Goal: Information Seeking & Learning: Find specific fact

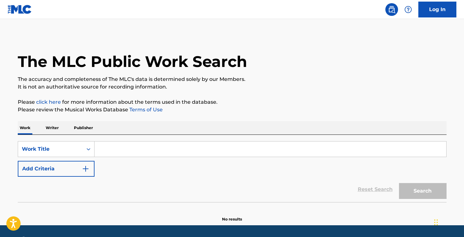
click at [121, 150] on input "Search Form" at bounding box center [271, 149] width 352 height 15
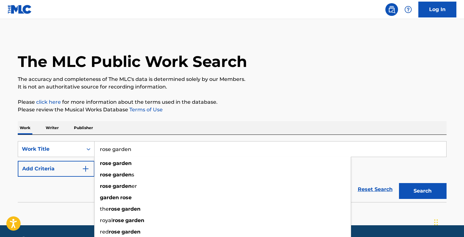
type input "rose garden"
click at [77, 168] on button "Add Criteria" at bounding box center [56, 169] width 77 height 16
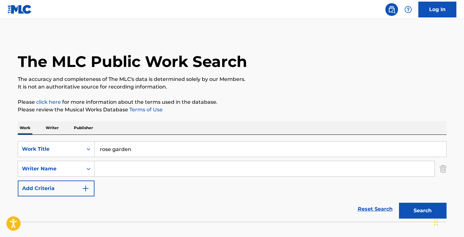
click at [110, 169] on input "Search Form" at bounding box center [265, 168] width 340 height 15
click at [424, 207] on button "Search" at bounding box center [423, 211] width 48 height 16
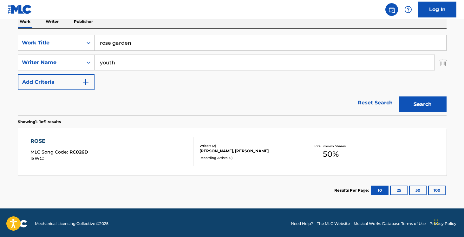
scroll to position [108, 0]
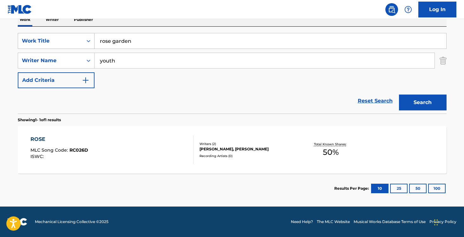
drag, startPoint x: 125, startPoint y: 63, endPoint x: 57, endPoint y: 35, distance: 74.6
click at [59, 35] on div "SearchWithCriteriabfbd63e0-016f-4266-8201-1d65e7a1c256 Work Title rose garden S…" at bounding box center [232, 60] width 429 height 55
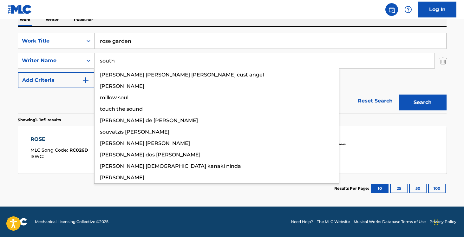
type input "south"
click at [399, 95] on button "Search" at bounding box center [423, 103] width 48 height 16
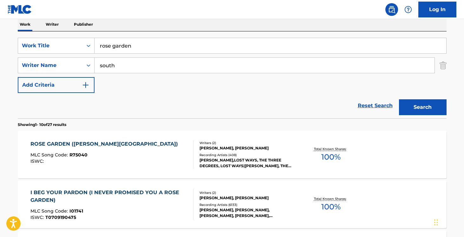
scroll to position [104, 0]
click at [220, 160] on div "[PERSON_NAME],LOST WAYS, THE THREE DEGREES, LOST WAYS|[PERSON_NAME], THE THREE …" at bounding box center [248, 162] width 96 height 11
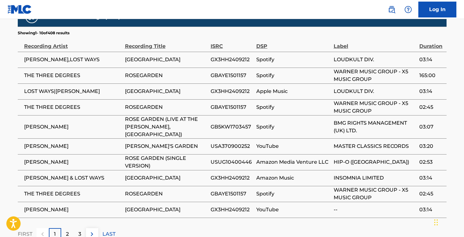
scroll to position [444, 0]
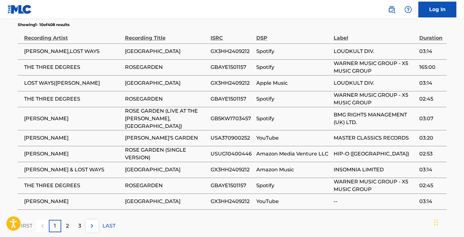
click at [69, 220] on div "2" at bounding box center [67, 226] width 12 height 12
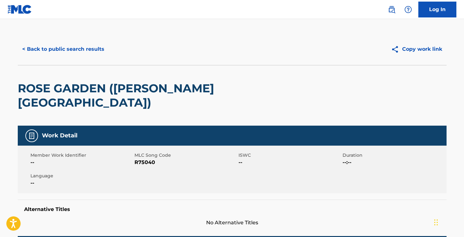
scroll to position [0, 0]
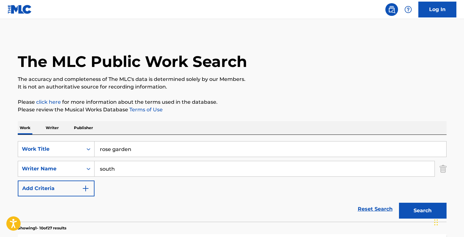
scroll to position [104, 0]
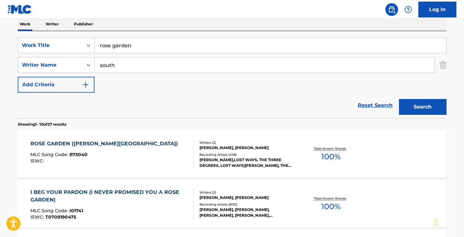
drag, startPoint x: 135, startPoint y: 44, endPoint x: 88, endPoint y: 37, distance: 47.5
click at [88, 37] on div "SearchWithCriteriabfbd63e0-016f-4266-8201-1d65e7a1c256 Work Title rose garden S…" at bounding box center [232, 74] width 429 height 87
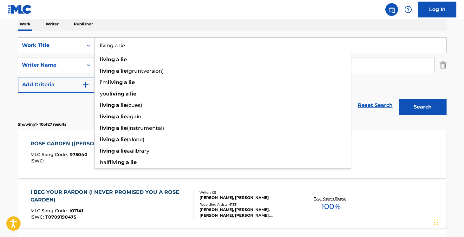
type input "living a lie"
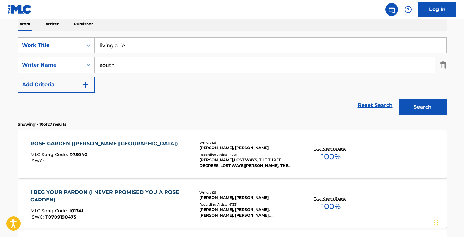
click at [100, 25] on div "Work Writer Publisher" at bounding box center [232, 23] width 429 height 13
drag, startPoint x: 123, startPoint y: 65, endPoint x: 97, endPoint y: 62, distance: 27.1
click at [97, 62] on input "south" at bounding box center [265, 64] width 340 height 15
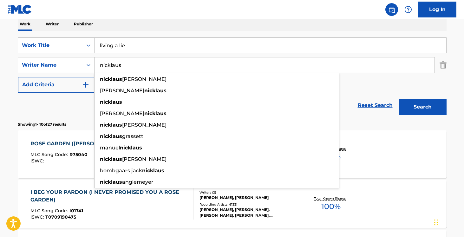
type input "nicklaus"
click at [385, 74] on div "SearchWithCriteriabfbd63e0-016f-4266-8201-1d65e7a1c256 Work Title living a lie …" at bounding box center [232, 64] width 429 height 55
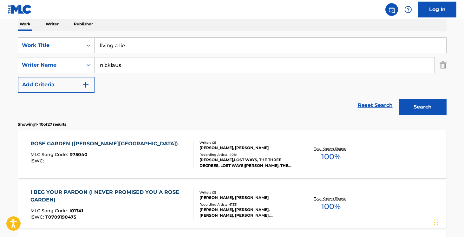
click at [422, 117] on div "Search" at bounding box center [421, 105] width 51 height 25
click at [422, 111] on button "Search" at bounding box center [423, 107] width 48 height 16
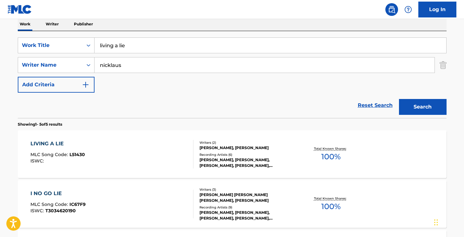
click at [280, 150] on div "[PERSON_NAME], [PERSON_NAME]" at bounding box center [248, 148] width 96 height 6
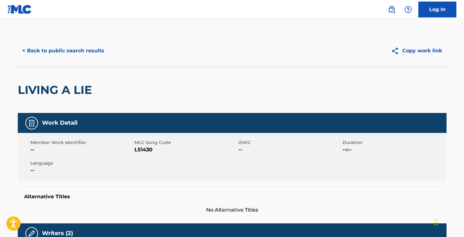
click at [197, 101] on div "LIVING A LIE" at bounding box center [232, 90] width 429 height 46
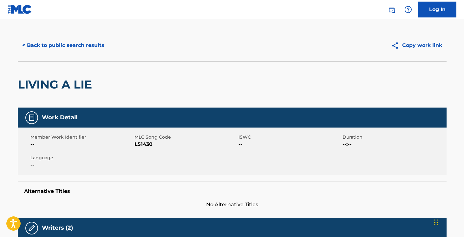
scroll to position [104, 0]
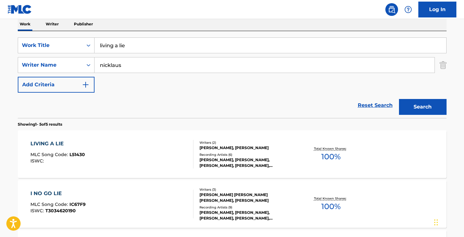
drag, startPoint x: 133, startPoint y: 48, endPoint x: 57, endPoint y: 34, distance: 76.4
click at [60, 34] on div "SearchWithCriteriabfbd63e0-016f-4266-8201-1d65e7a1c256 Work Title living a lie …" at bounding box center [232, 74] width 429 height 87
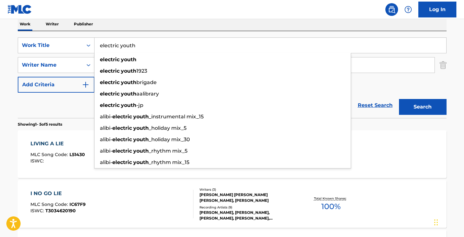
type input "electric youth"
click at [116, 24] on div "Work Writer Publisher" at bounding box center [232, 23] width 429 height 13
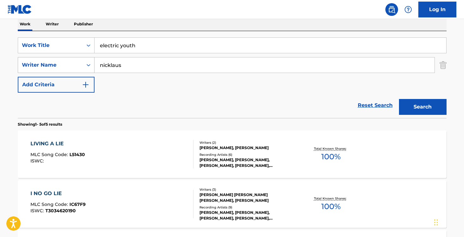
drag, startPoint x: 129, startPoint y: 65, endPoint x: 85, endPoint y: 60, distance: 43.8
click at [86, 60] on div "SearchWithCriteria63343fed-e6ed-4f2b-8f17-342d444ee164 Writer Name [PERSON_NAME]" at bounding box center [232, 65] width 429 height 16
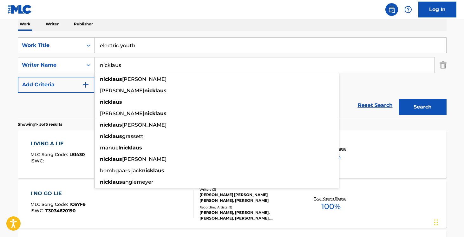
click at [212, 62] on input "nicklaus" at bounding box center [265, 64] width 340 height 15
drag, startPoint x: 209, startPoint y: 64, endPoint x: 127, endPoint y: 64, distance: 81.3
click at [127, 64] on input "nicklaus" at bounding box center [265, 64] width 340 height 15
drag, startPoint x: 127, startPoint y: 64, endPoint x: 61, endPoint y: 60, distance: 66.5
click at [61, 60] on div "SearchWithCriteria63343fed-e6ed-4f2b-8f17-342d444ee164 Writer Name [PERSON_NAME…" at bounding box center [232, 65] width 429 height 16
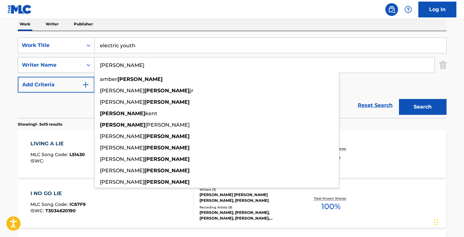
type input "[PERSON_NAME]"
click at [399, 99] on button "Search" at bounding box center [423, 107] width 48 height 16
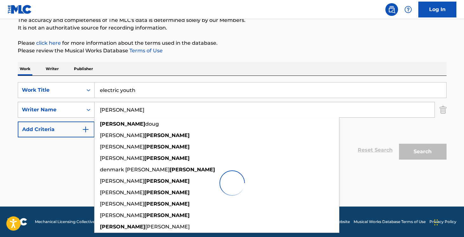
scroll to position [59, 0]
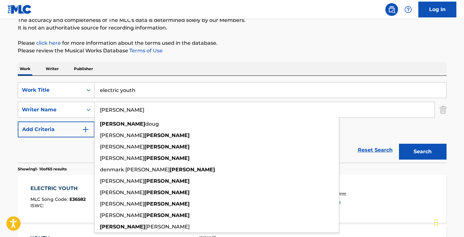
click at [180, 68] on div "Work Writer Publisher" at bounding box center [232, 68] width 429 height 13
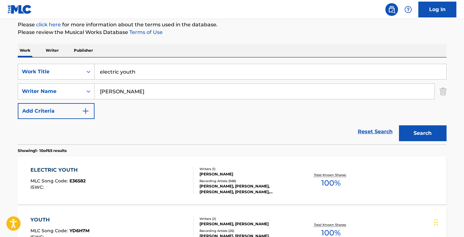
scroll to position [83, 0]
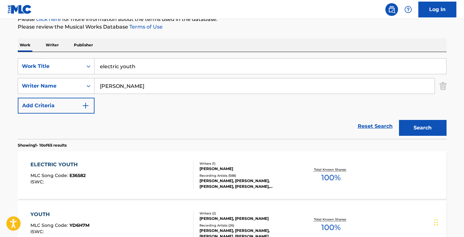
click at [152, 174] on div "ELECTRIC YOUTH MLC Song Code : E36582 ISWC :" at bounding box center [111, 175] width 163 height 29
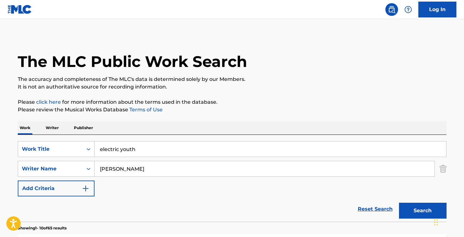
scroll to position [83, 0]
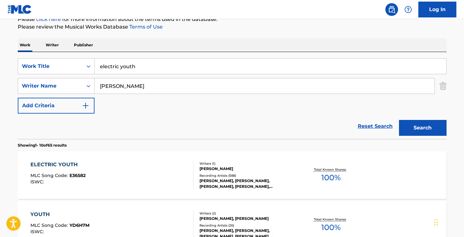
drag, startPoint x: 144, startPoint y: 64, endPoint x: 123, endPoint y: 63, distance: 21.0
click at [123, 63] on input "electric youth" at bounding box center [271, 66] width 352 height 15
drag, startPoint x: 161, startPoint y: 67, endPoint x: 67, endPoint y: 57, distance: 94.1
click at [68, 57] on div "SearchWithCriteriabfbd63e0-016f-4266-8201-1d65e7a1c256 Work Title electric ydre…" at bounding box center [232, 95] width 429 height 87
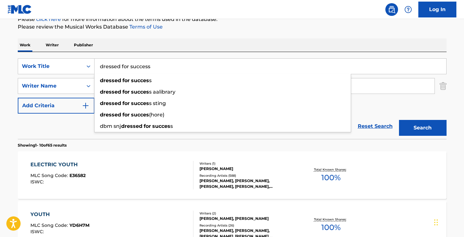
type input "dressed for success"
click at [399, 120] on button "Search" at bounding box center [423, 128] width 48 height 16
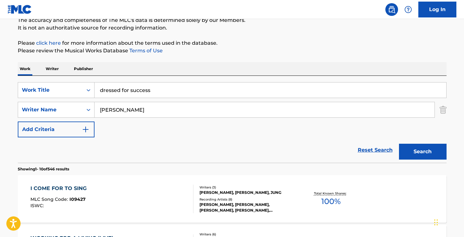
click at [134, 109] on input "[PERSON_NAME]" at bounding box center [265, 109] width 340 height 15
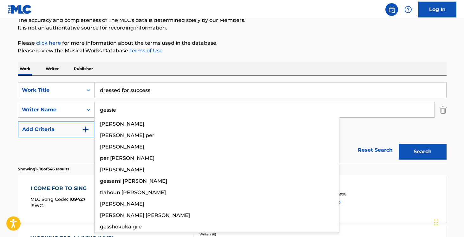
click at [399, 144] on button "Search" at bounding box center [423, 152] width 48 height 16
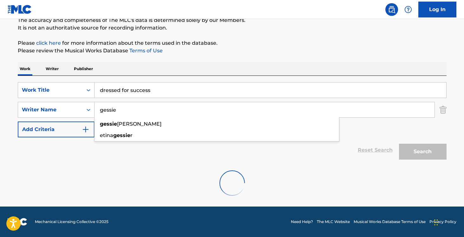
scroll to position [38, 0]
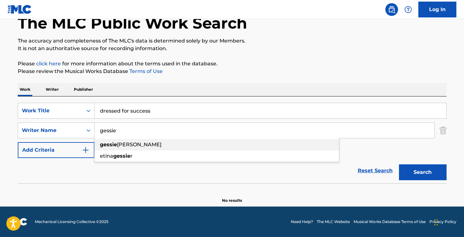
click at [194, 137] on input "gessie" at bounding box center [265, 130] width 340 height 15
type input "g"
click at [399, 164] on button "Search" at bounding box center [423, 172] width 48 height 16
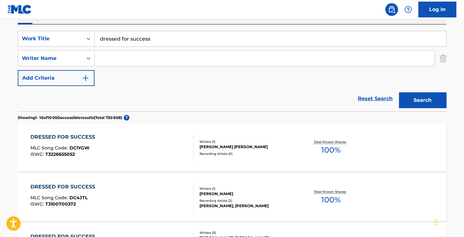
scroll to position [112, 0]
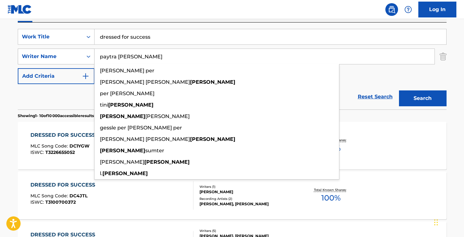
drag, startPoint x: 133, startPoint y: 55, endPoint x: 82, endPoint y: 52, distance: 51.8
click at [82, 52] on div "SearchWithCriteria63343fed-e6ed-4f2b-8f17-342d444ee164 Writer Name paytra [PERS…" at bounding box center [232, 57] width 429 height 16
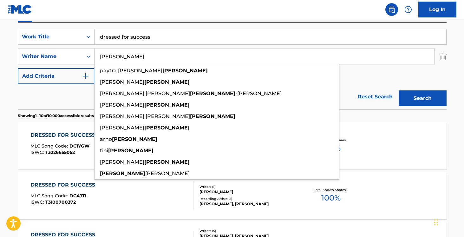
click at [120, 56] on input "[PERSON_NAME]" at bounding box center [265, 56] width 340 height 15
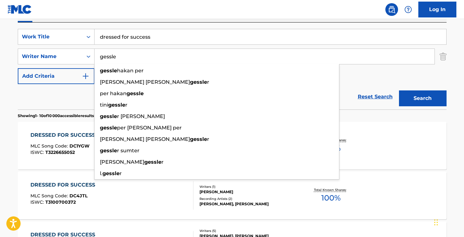
type input "gessle"
click at [399, 90] on button "Search" at bounding box center [423, 98] width 48 height 16
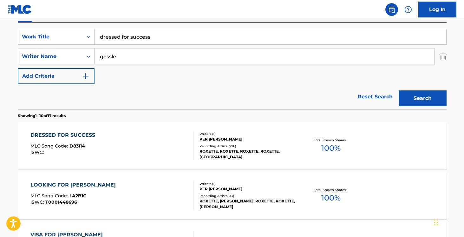
click at [155, 143] on div "DRESSED FOR SUCCESS MLC Song Code : D83114 ISWC :" at bounding box center [111, 145] width 163 height 29
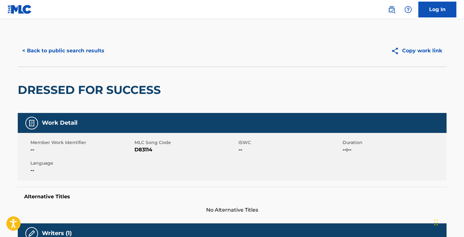
scroll to position [112, 0]
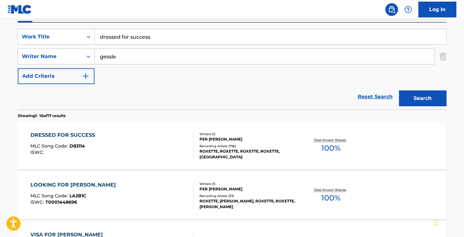
drag, startPoint x: 159, startPoint y: 39, endPoint x: 56, endPoint y: 23, distance: 104.4
click at [56, 23] on div "SearchWithCriteriabfbd63e0-016f-4266-8201-1d65e7a1c256 Work Title dressed for s…" at bounding box center [232, 66] width 429 height 87
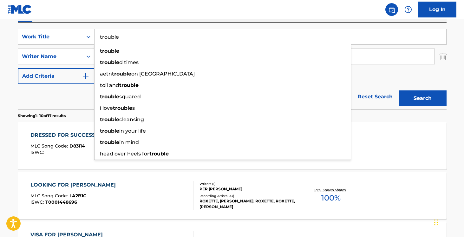
type input "trouble"
click at [73, 25] on div "SearchWithCriteriabfbd63e0-016f-4266-8201-1d65e7a1c256 Work Title trouble troub…" at bounding box center [232, 66] width 429 height 87
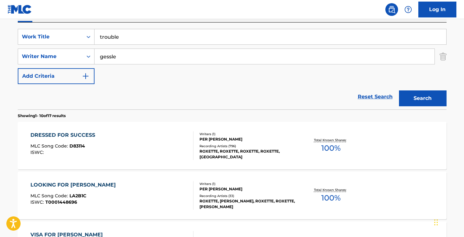
drag, startPoint x: 119, startPoint y: 56, endPoint x: 103, endPoint y: 53, distance: 15.8
click at [105, 53] on input "gessle" at bounding box center [265, 56] width 340 height 15
paste input "[PERSON_NAME]"
type input "[PERSON_NAME]"
click at [399, 90] on button "Search" at bounding box center [423, 98] width 48 height 16
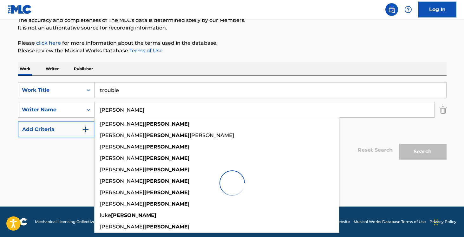
scroll to position [59, 0]
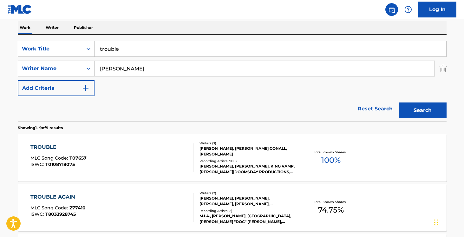
scroll to position [101, 0]
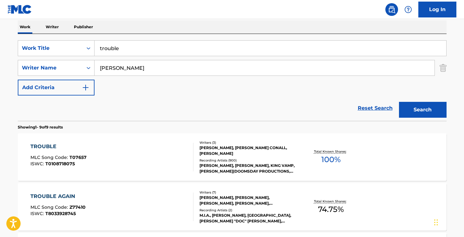
click at [153, 164] on div "TROUBLE MLC Song Code : T07657 ISWC : T0108718075" at bounding box center [111, 157] width 163 height 29
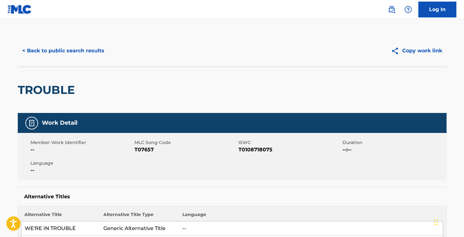
click at [52, 52] on button "< Back to public search results" at bounding box center [63, 51] width 91 height 16
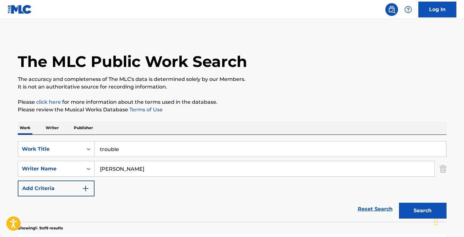
scroll to position [101, 0]
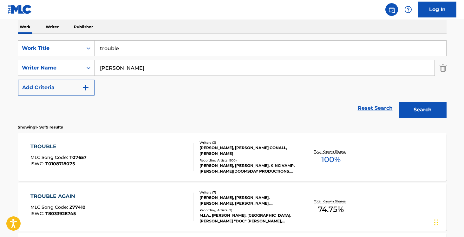
drag, startPoint x: 131, startPoint y: 50, endPoint x: 61, endPoint y: 32, distance: 73.0
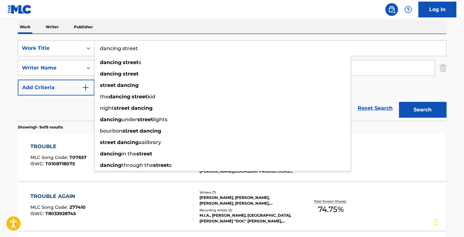
type input "dancing street"
click at [120, 11] on nav "Log In" at bounding box center [232, 9] width 464 height 19
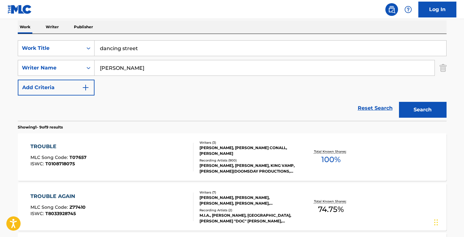
drag, startPoint x: 136, startPoint y: 68, endPoint x: 106, endPoint y: 62, distance: 30.7
click at [106, 62] on input "[PERSON_NAME]" at bounding box center [265, 67] width 340 height 15
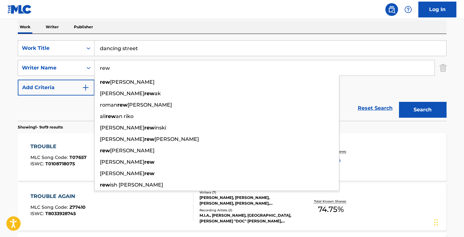
type input "rew"
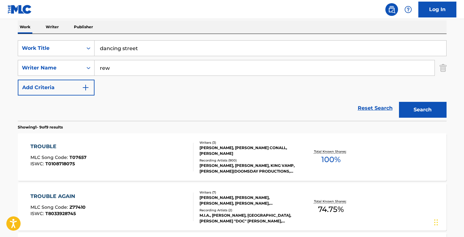
click at [422, 108] on button "Search" at bounding box center [423, 110] width 48 height 16
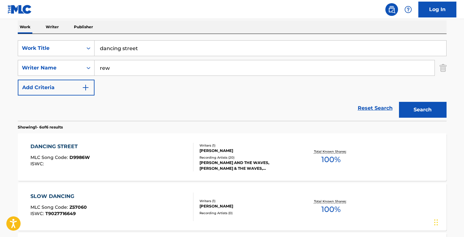
click at [244, 158] on div "Recording Artists ( 20 )" at bounding box center [248, 157] width 96 height 5
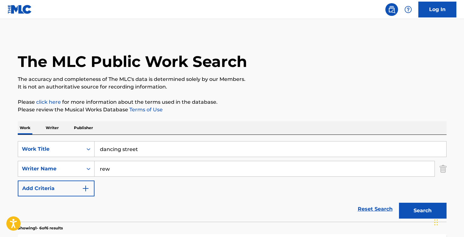
scroll to position [101, 0]
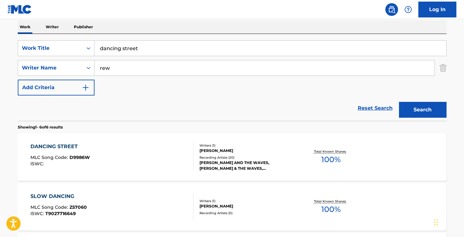
drag, startPoint x: 144, startPoint y: 48, endPoint x: 53, endPoint y: 27, distance: 93.5
click at [53, 27] on div "Work Writer Publisher SearchWithCriteriabfbd63e0-016f-4266-8201-1d65e7a1c256 Wo…" at bounding box center [232, 240] width 429 height 440
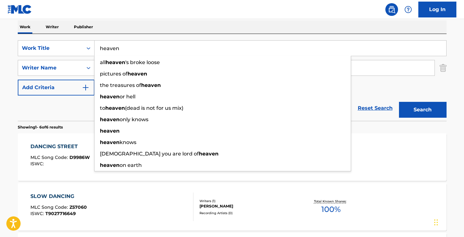
type input "heaven"
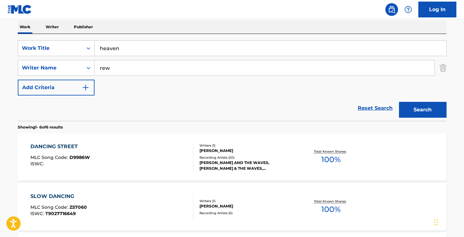
click at [122, 23] on div "Work Writer Publisher" at bounding box center [232, 26] width 429 height 13
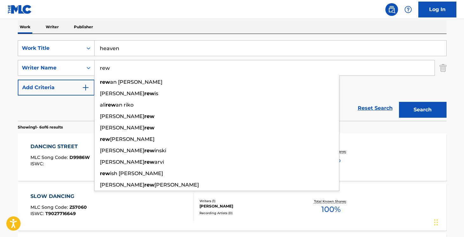
drag, startPoint x: 119, startPoint y: 70, endPoint x: 56, endPoint y: 54, distance: 64.4
click at [56, 54] on div "SearchWithCriteriabfbd63e0-016f-4266-8201-1d65e7a1c256 Work Title heaven Search…" at bounding box center [232, 67] width 429 height 55
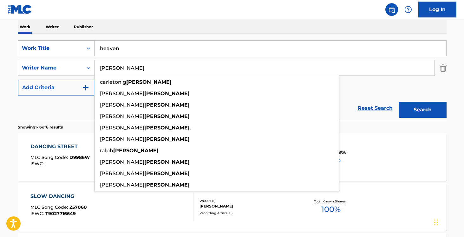
type input "[PERSON_NAME]"
click at [399, 102] on button "Search" at bounding box center [423, 110] width 48 height 16
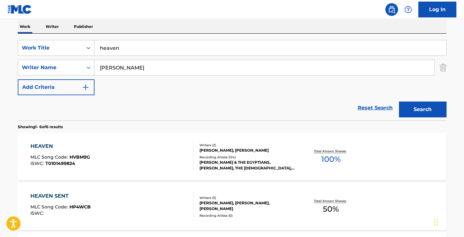
scroll to position [109, 0]
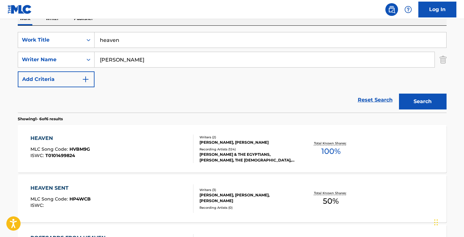
click at [114, 151] on div "HEAVEN MLC Song Code : HVBM9G ISWC : T0101499824" at bounding box center [111, 149] width 163 height 29
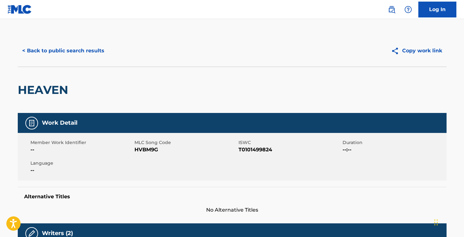
click at [63, 53] on button "< Back to public search results" at bounding box center [63, 51] width 91 height 16
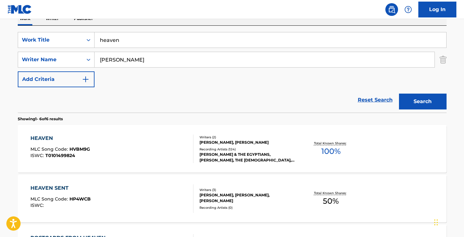
drag, startPoint x: 139, startPoint y: 44, endPoint x: 54, endPoint y: 20, distance: 88.8
click at [54, 20] on div "Work Writer Publisher SearchWithCriteriabfbd63e0-016f-4266-8201-1d65e7a1c256 Wo…" at bounding box center [232, 232] width 429 height 440
paste input "Stick it where the sun don't shine"
type input "Stick it where the sun don't shine"
click at [399, 94] on button "Search" at bounding box center [423, 102] width 48 height 16
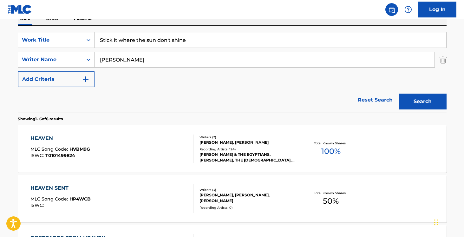
scroll to position [59, 0]
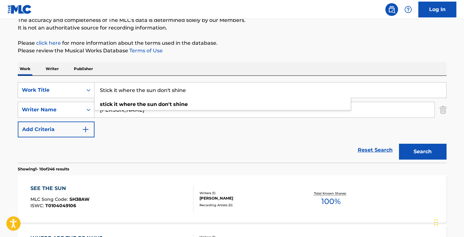
click at [142, 139] on div "Reset Search Search" at bounding box center [232, 149] width 429 height 25
drag, startPoint x: 142, startPoint y: 114, endPoint x: 66, endPoint y: 96, distance: 78.3
click at [68, 96] on div "SearchWithCriteriabfbd63e0-016f-4266-8201-1d65e7a1c256 Work Title Stick it wher…" at bounding box center [232, 109] width 429 height 55
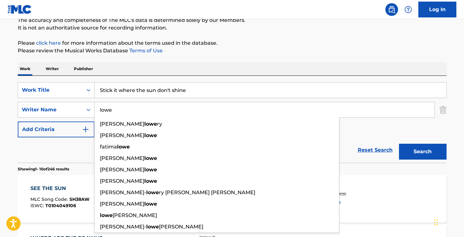
type input "lowe"
click at [413, 124] on div "SearchWithCriteriabfbd63e0-016f-4266-8201-1d65e7a1c256 Work Title Stick it wher…" at bounding box center [232, 109] width 429 height 55
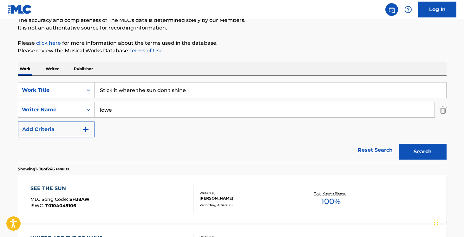
click at [424, 150] on button "Search" at bounding box center [423, 152] width 48 height 16
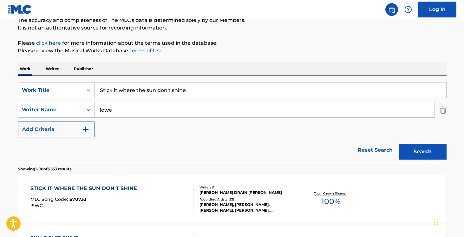
click at [149, 190] on div "STICK IT WHERE THE SUN DON'T SHINE MLC Song Code : S70733 ISWC :" at bounding box center [111, 199] width 163 height 29
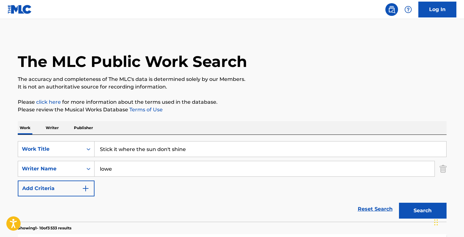
scroll to position [59, 0]
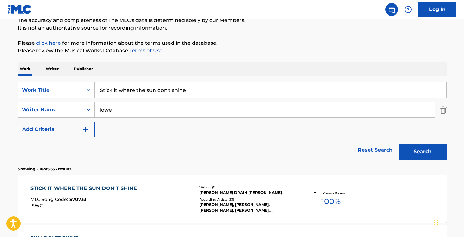
drag, startPoint x: 196, startPoint y: 92, endPoint x: 108, endPoint y: 71, distance: 90.7
type input "va va voom smiley"
click at [399, 144] on button "Search" at bounding box center [423, 152] width 48 height 16
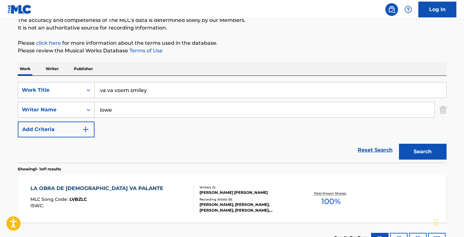
drag, startPoint x: 122, startPoint y: 110, endPoint x: 90, endPoint y: 106, distance: 32.3
click at [91, 107] on div "SearchWithCriteria63343fed-e6ed-4f2b-8f17-342d444ee164 Writer Name [PERSON_NAME]" at bounding box center [232, 110] width 429 height 16
drag, startPoint x: 151, startPoint y: 92, endPoint x: 131, endPoint y: 93, distance: 20.3
click at [131, 93] on input "va va voom smiley" at bounding box center [271, 90] width 352 height 15
drag, startPoint x: 150, startPoint y: 89, endPoint x: 131, endPoint y: 91, distance: 18.2
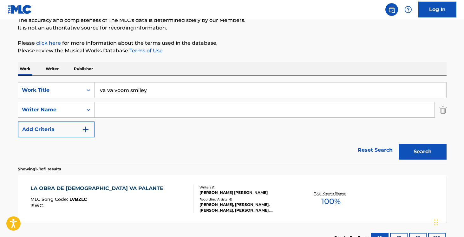
click at [131, 91] on input "va va voom smiley" at bounding box center [271, 90] width 352 height 15
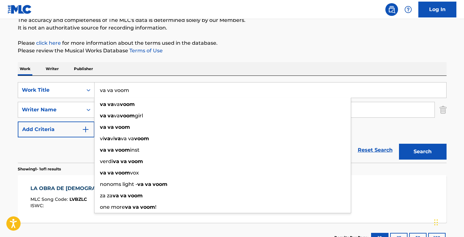
click at [161, 87] on input "va va voom" at bounding box center [271, 90] width 352 height 15
type input "va va voom"
click at [178, 65] on div "Work Writer Publisher" at bounding box center [232, 68] width 429 height 13
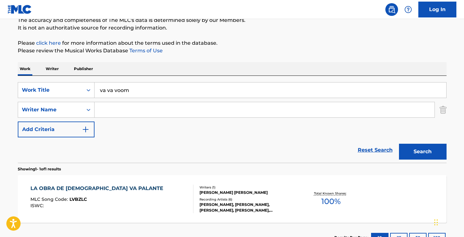
click at [129, 109] on input "Search Form" at bounding box center [265, 109] width 340 height 15
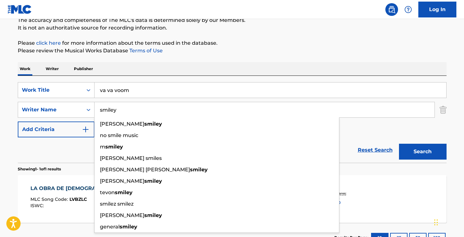
type input "smiley"
click at [399, 144] on button "Search" at bounding box center [423, 152] width 48 height 16
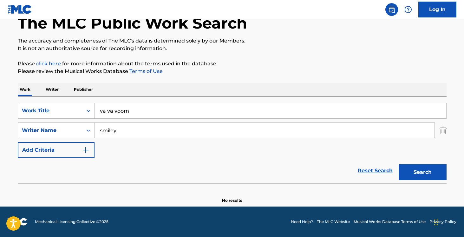
scroll to position [38, 0]
click at [200, 68] on div "The MLC Public Work Search The accuracy and completeness of The MLC's data is d…" at bounding box center [232, 100] width 444 height 207
click at [411, 175] on button "Search" at bounding box center [423, 172] width 48 height 16
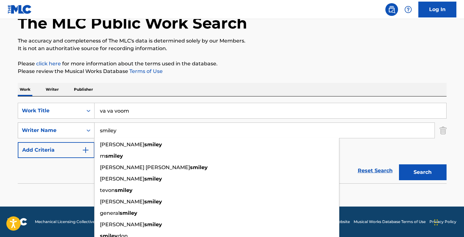
drag, startPoint x: 139, startPoint y: 132, endPoint x: 85, endPoint y: 131, distance: 53.7
click at [85, 131] on div "SearchWithCriteria63343fed-e6ed-4f2b-8f17-342d444ee164 Writer Name [PERSON_NAME…" at bounding box center [232, 131] width 429 height 16
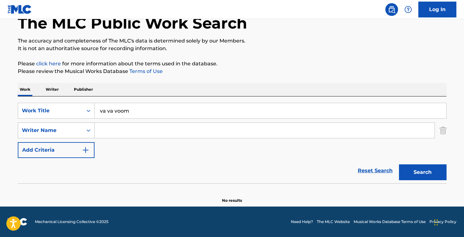
click at [399, 164] on button "Search" at bounding box center [423, 172] width 48 height 16
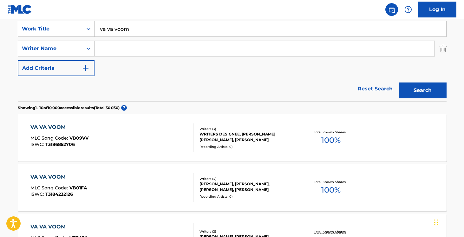
scroll to position [50, 0]
